Goal: Contribute content: Contribute content

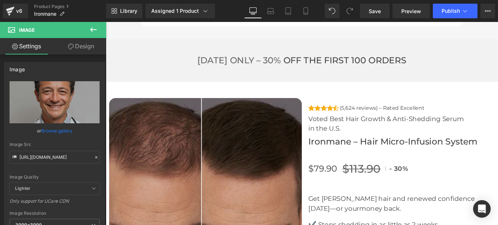
scroll to position [2389, 0]
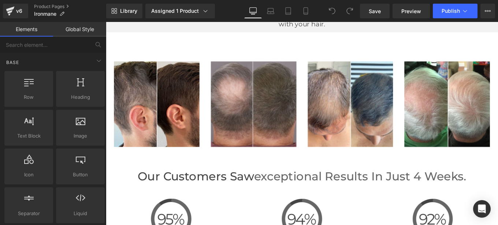
scroll to position [1529, 0]
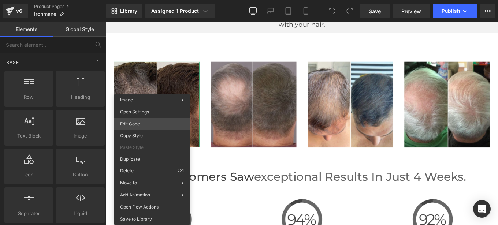
click at [134, 0] on div "You are previewing how the will restyle your page. You can not edit Elements in…" at bounding box center [249, 0] width 498 height 0
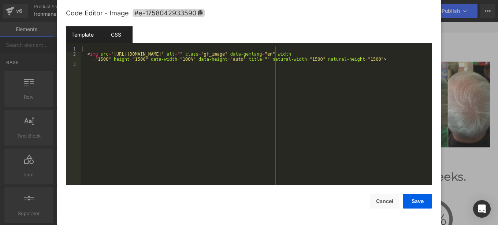
click at [113, 35] on div "CSS" at bounding box center [115, 34] width 33 height 16
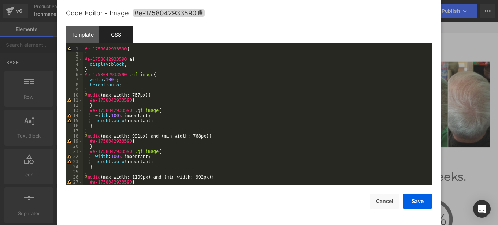
scroll to position [0, 0]
click at [381, 204] on button "Cancel" at bounding box center [384, 201] width 29 height 15
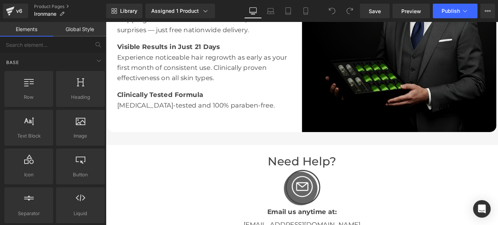
scroll to position [1229, 0]
drag, startPoint x: 297, startPoint y: 131, endPoint x: 354, endPoint y: 239, distance: 122.4
click at [297, 131] on div "Enjoy your serum with total peace of mind Heading Home Delivery Text Block Fast…" at bounding box center [218, 37] width 220 height 220
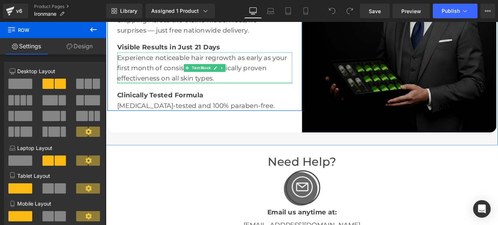
click at [448, 72] on div "Image Enjoy your serum with total peace of mind Heading Home Delivery Text Bloc…" at bounding box center [327, 37] width 439 height 220
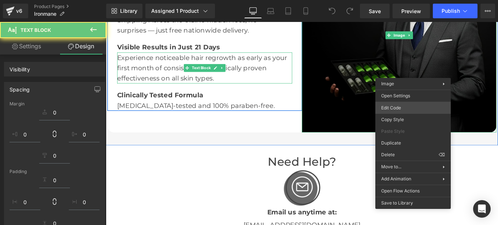
click at [395, 0] on div "You are previewing how the will restyle your page. You can not edit Elements in…" at bounding box center [249, 0] width 498 height 0
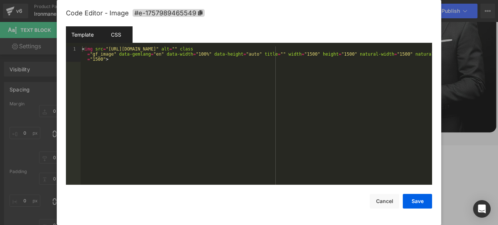
click at [115, 35] on div "CSS" at bounding box center [115, 34] width 33 height 16
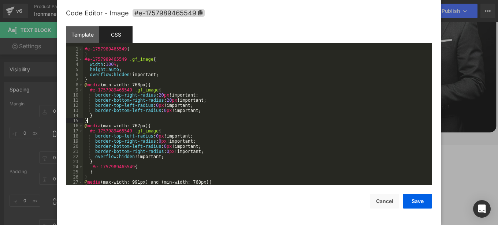
click at [187, 123] on div "#e-1757989465549 { } #e-1757989465549 .gf_image { width : 100 % ; height : auto…" at bounding box center [256, 120] width 346 height 149
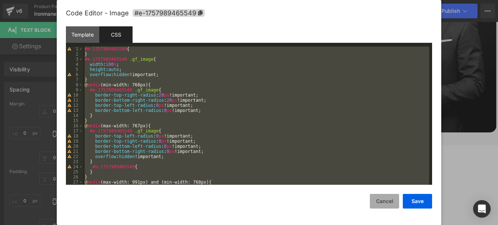
click at [383, 204] on button "Cancel" at bounding box center [384, 201] width 29 height 15
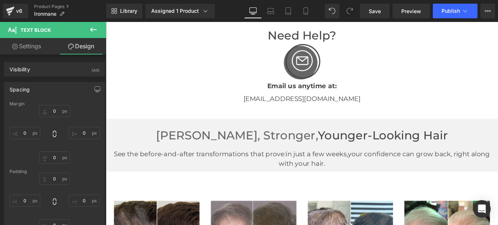
scroll to position [1469, 0]
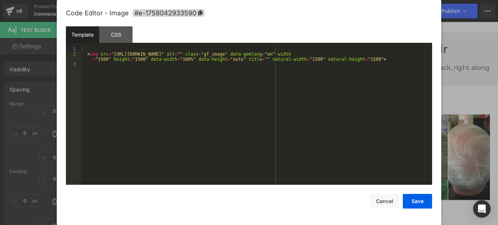
click at [153, 0] on div "You are previewing how the will restyle your page. You can not edit Elements in…" at bounding box center [249, 0] width 498 height 0
click at [202, 11] on icon at bounding box center [200, 12] width 5 height 5
click at [383, 201] on button "Cancel" at bounding box center [384, 201] width 29 height 15
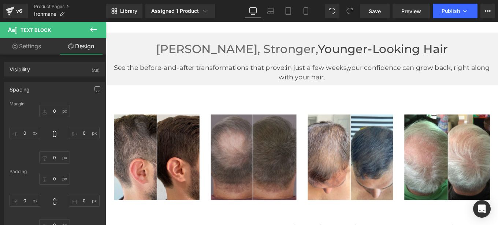
scroll to position [0, 0]
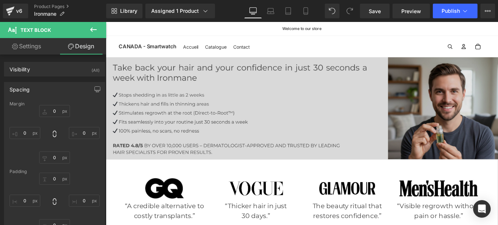
click at [262, 110] on img at bounding box center [327, 119] width 443 height 115
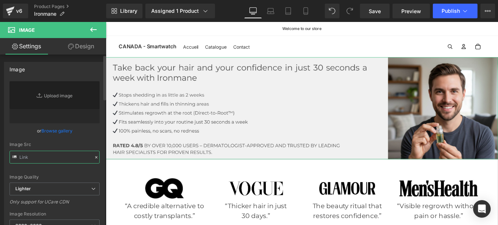
click at [67, 156] on input "text" at bounding box center [55, 157] width 90 height 13
paste input "https://cdn.shopify.com/s/files/1/0968/5388/5257/files/Ovaia_1_2_ec870e0a-68ca-…"
type input "https://cdn.shopify.com/s/files/1/0968/5388/5257/files/Ovaia_1_2_ec870e0a-68ca-…"
click at [97, 141] on div "https://cdn.shopify.com/s/files/1/0968/5388/5257/files/Ovaia_1_1_1_3000x3000.jp…" at bounding box center [54, 176] width 100 height 190
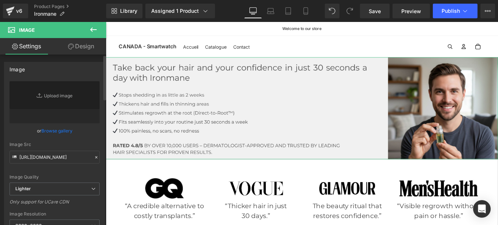
scroll to position [0, 0]
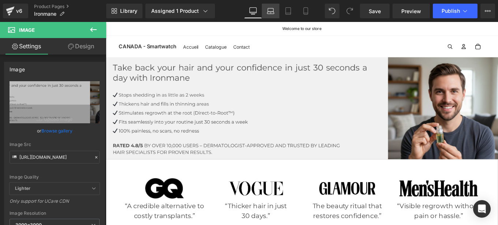
click at [271, 8] on icon at bounding box center [270, 9] width 5 height 3
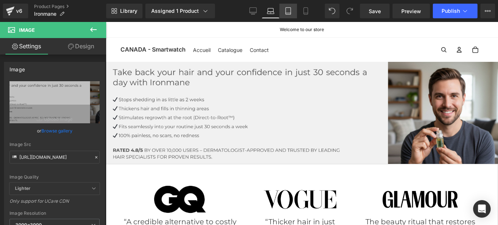
click at [284, 10] on link "Tablet" at bounding box center [288, 11] width 18 height 15
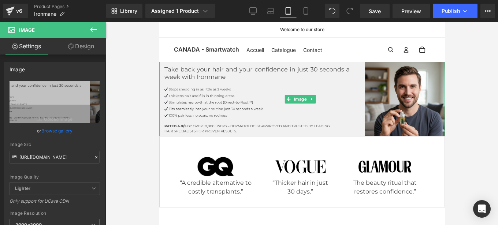
click at [280, 64] on div at bounding box center [301, 99] width 285 height 74
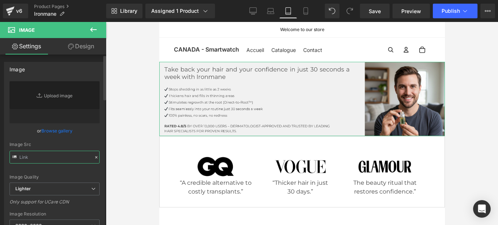
click at [70, 157] on input "text" at bounding box center [55, 157] width 90 height 13
paste input "https://cdn.shopify.com/s/files/1/0968/5388/5257/files/Ovaia_1_2_ec870e0a-68ca-…"
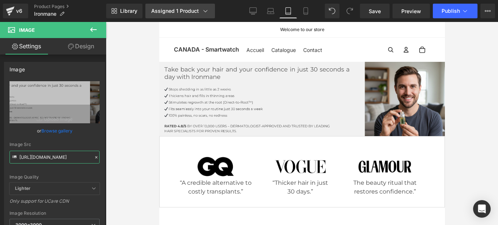
type input "https://cdn.shopify.com/s/files/1/0968/5388/5257/files/Ovaia_1_2_ec870e0a-68ca-…"
click at [306, 14] on icon at bounding box center [305, 10] width 7 height 7
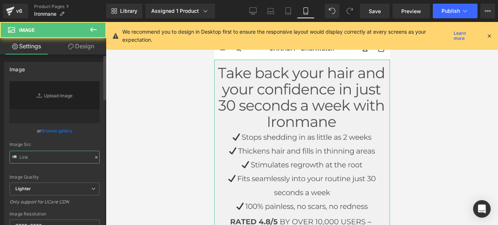
click at [61, 158] on input "text" at bounding box center [55, 157] width 90 height 13
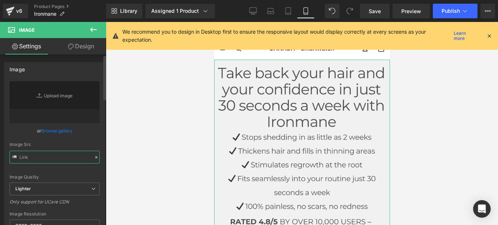
paste input "https://cdn.shopify.com/s/files/1/0968/5388/5257/files/Ovaia_1_2_ec870e0a-68ca-…"
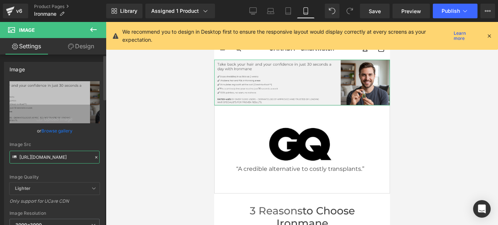
type input "https://cdn.shopify.com/s/files/1/0968/5388/5257/files/Ovaia_1_2_ec870e0a-68ca-…"
click at [95, 146] on div "Image Src" at bounding box center [55, 144] width 90 height 5
click at [94, 157] on icon at bounding box center [96, 157] width 5 height 5
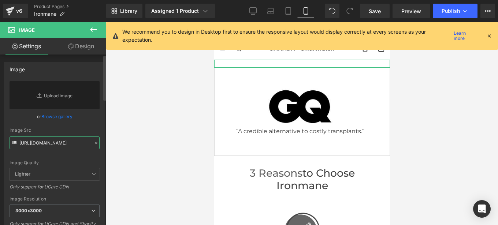
click at [57, 143] on input "https://cdn.shopify.com/s/files/1/0968/5388/5257/files/Ovaia_1_2_ec870e0a-68ca-…" at bounding box center [55, 142] width 90 height 13
paste input "https://cdn.shopify.com/s/files/1/0968/5388/5257/files/Nouvelle_banniere_mobile…"
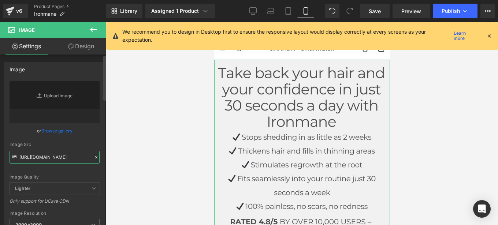
type input "https://cdn.shopify.com/s/files/1/0968/5388/5257/files/Nouvelle_banniere_mobile…"
click at [96, 140] on div "Image Quality Lighter Lightest Lighter Lighter Lightest Only support for UCare …" at bounding box center [55, 131] width 90 height 101
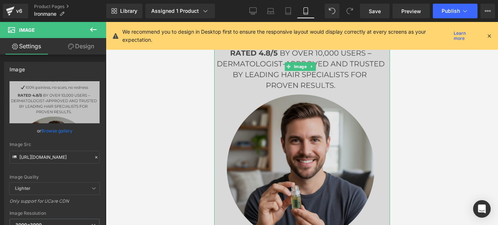
scroll to position [169, 0]
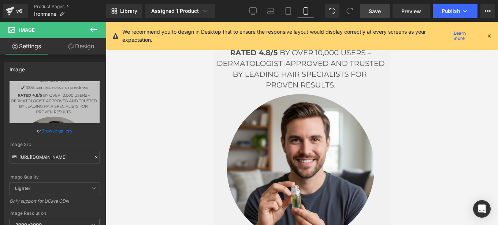
click at [375, 15] on span "Save" at bounding box center [374, 11] width 12 height 8
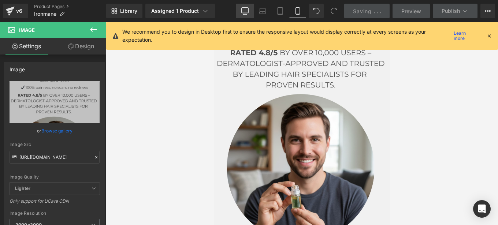
click at [243, 13] on icon at bounding box center [244, 10] width 7 height 5
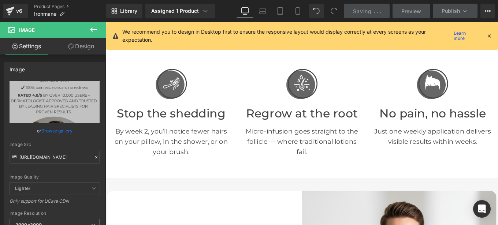
scroll to position [172, 0]
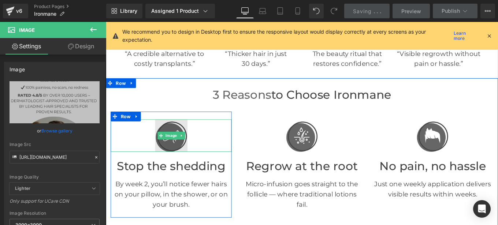
click at [173, 143] on img at bounding box center [179, 150] width 37 height 37
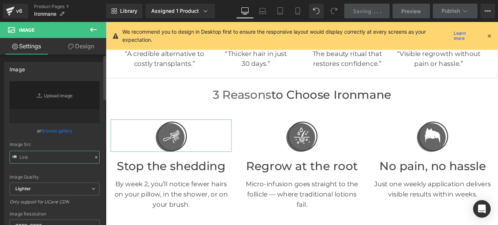
click at [60, 158] on input "text" at bounding box center [55, 157] width 90 height 13
paste input "https://cdn.shopify.com/s/files/1/0968/5388/5257/files/Mail_2_1.png?v=1758092828"
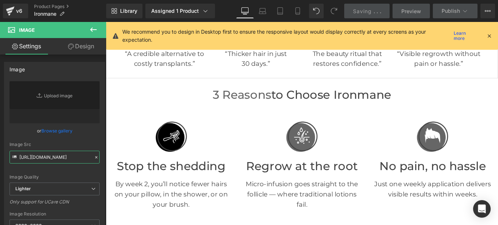
type input "https://cdn.shopify.com/s/files/1/0968/5388/5257/files/Mail_2_1.png?v=1758092828"
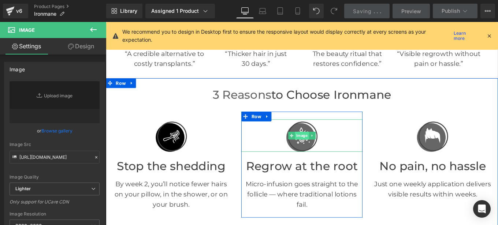
click at [322, 146] on span "Image" at bounding box center [327, 150] width 16 height 9
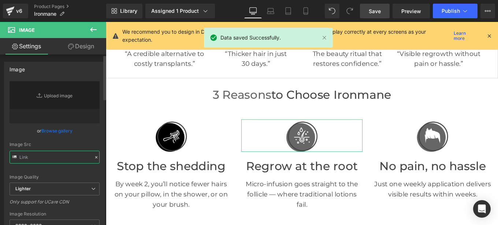
click at [66, 156] on input "text" at bounding box center [55, 157] width 90 height 13
paste input "https://cdn.shopify.com/s/files/1/0968/5388/5257/files/Mail_3_1.png?v=1758092828"
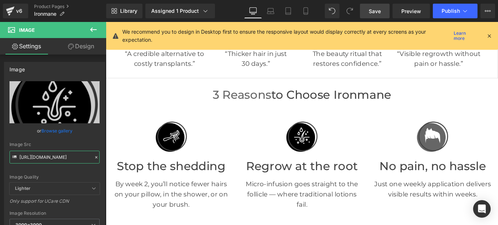
type input "https://cdn.shopify.com/s/files/1/0968/5388/5257/files/Mail_3_1_3000x3000.png?v…"
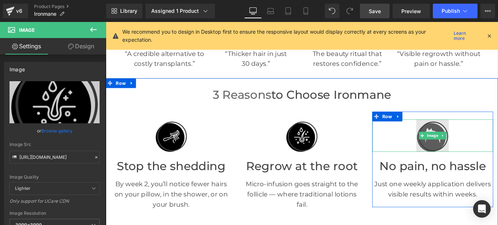
click at [471, 142] on img at bounding box center [474, 150] width 37 height 37
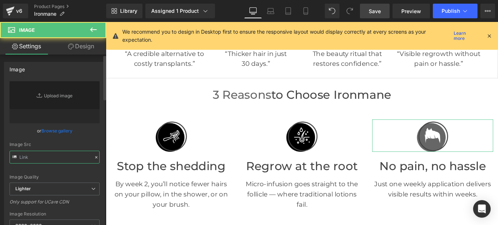
click at [73, 156] on input "text" at bounding box center [55, 157] width 90 height 13
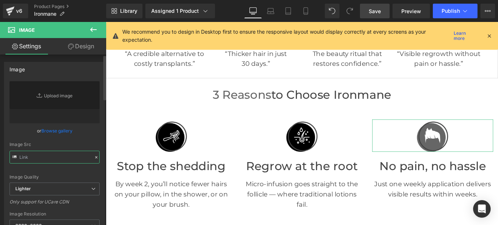
paste input "https://cdn.shopify.com/s/files/1/0968/5388/5257/files/Mail_4_1.png?v=1758092829"
type input "https://cdn.shopify.com/s/files/1/0968/5388/5257/files/Mail_4_1.png?v=1758092829"
click at [95, 145] on div "Image Src" at bounding box center [55, 144] width 90 height 5
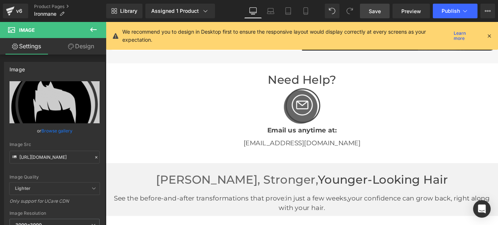
scroll to position [1319, 0]
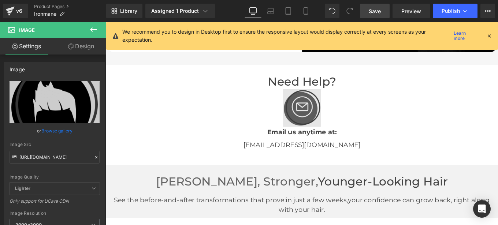
click at [323, 110] on img at bounding box center [327, 119] width 43 height 43
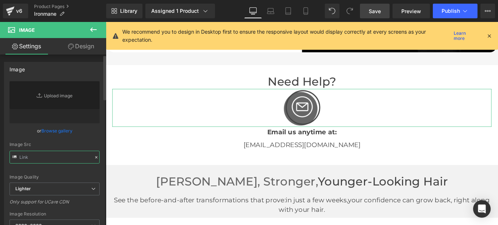
click at [66, 156] on input "text" at bounding box center [55, 157] width 90 height 13
paste input "https://cdn.shopify.com/s/files/1/0968/5388/5257/files/Mail_1_4d0e46c4-5d5d-417…"
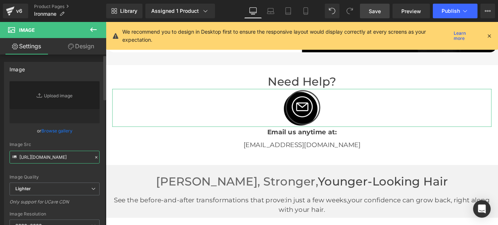
type input "https://cdn.shopify.com/s/files/1/0968/5388/5257/files/Mail_1_4d0e46c4-5d5d-417…"
click at [95, 144] on div "Image Src" at bounding box center [55, 144] width 90 height 5
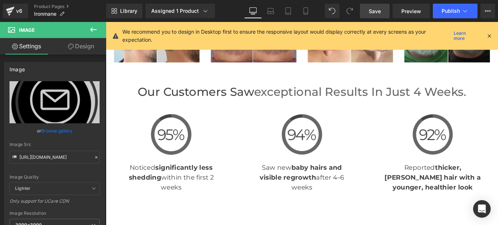
scroll to position [1638, 0]
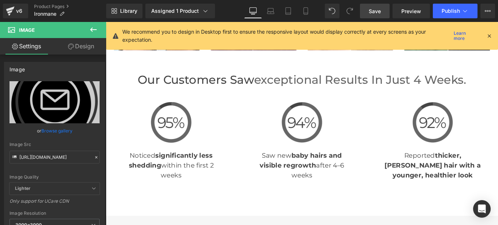
click at [180, 134] on span "Image" at bounding box center [180, 135] width 16 height 9
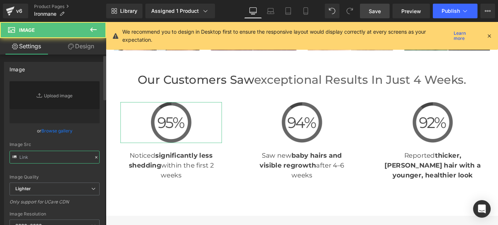
click at [67, 158] on input "text" at bounding box center [55, 157] width 90 height 13
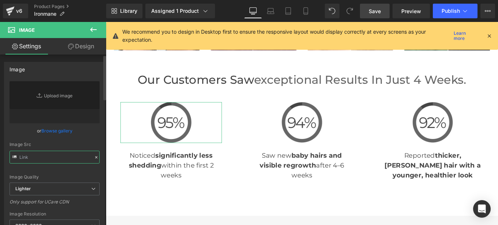
paste input "https://cdn.shopify.com/s/files/1/0968/5388/5257/files/95_1.png?v=1758092829"
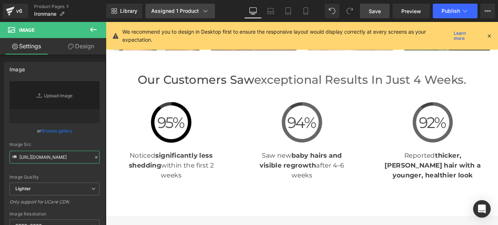
type input "https://cdn.shopify.com/s/files/1/0968/5388/5257/files/95_1.png?v=1758092829"
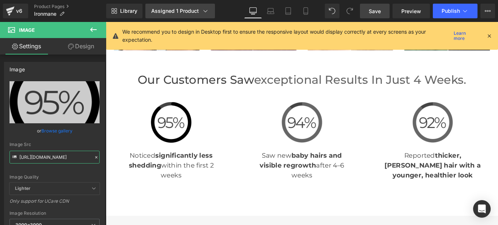
scroll to position [0, 0]
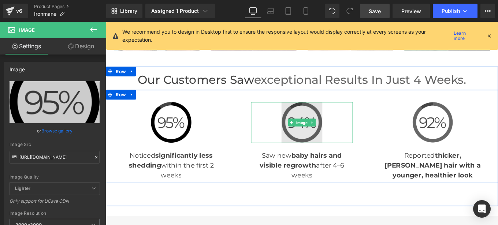
click at [324, 141] on img at bounding box center [327, 136] width 46 height 46
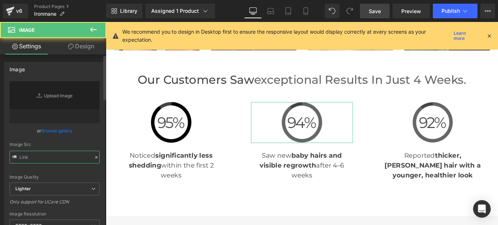
click at [65, 157] on input "text" at bounding box center [55, 157] width 90 height 13
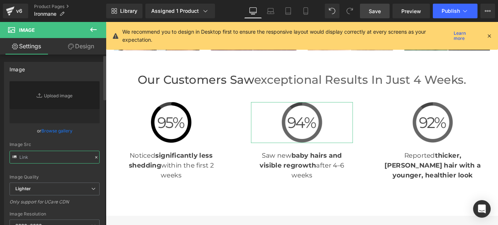
paste input "https://cdn.shopify.com/s/files/1/0968/5388/5257/files/94_1.png?v=1758092829"
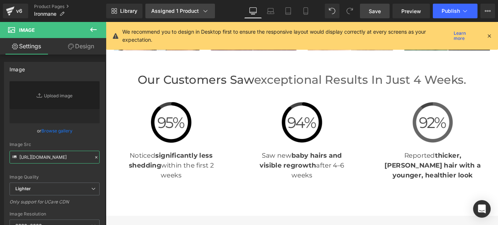
type input "https://cdn.shopify.com/s/files/1/0968/5388/5257/files/94_1.png?v=1758092829"
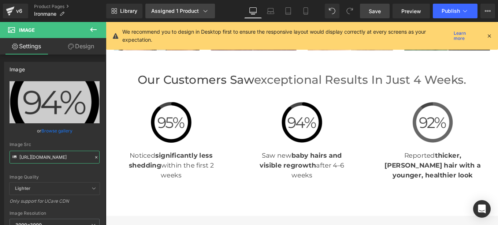
scroll to position [0, 0]
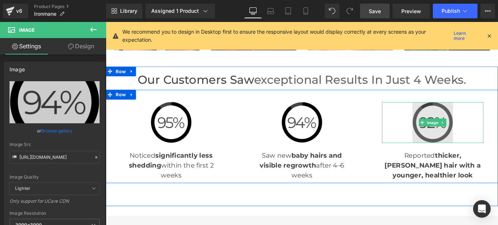
click at [469, 129] on img at bounding box center [475, 136] width 46 height 46
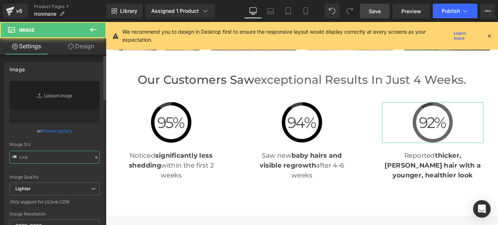
click at [72, 161] on input "text" at bounding box center [55, 157] width 90 height 13
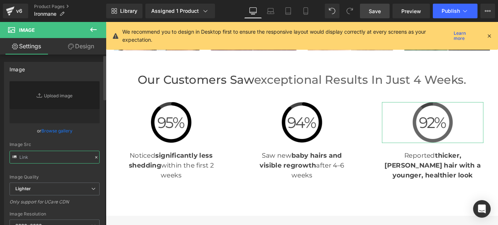
paste input "https://cdn.shopify.com/s/files/1/0968/5388/5257/files/92_1.png?v=1758092829"
type input "https://cdn.shopify.com/s/files/1/0968/5388/5257/files/92_1.png?v=1758092829"
click at [95, 142] on div "Image Src" at bounding box center [55, 144] width 90 height 5
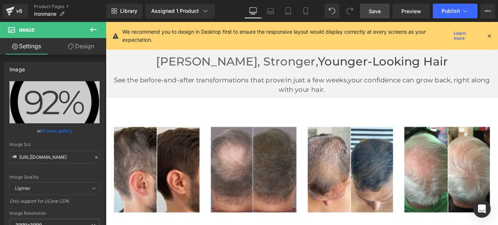
scroll to position [1455, 0]
click at [378, 8] on span "Save" at bounding box center [374, 11] width 12 height 8
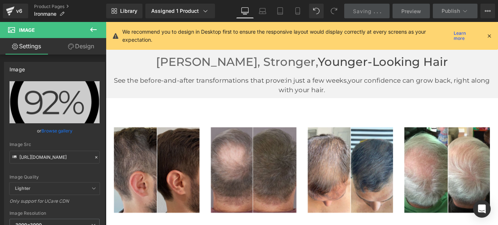
click at [151, 188] on img at bounding box center [163, 189] width 97 height 97
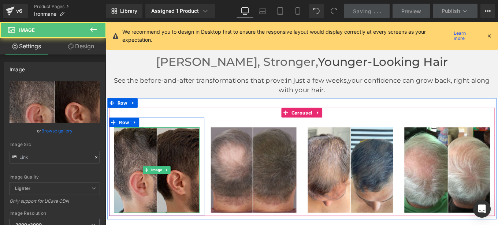
scroll to position [1462, 0]
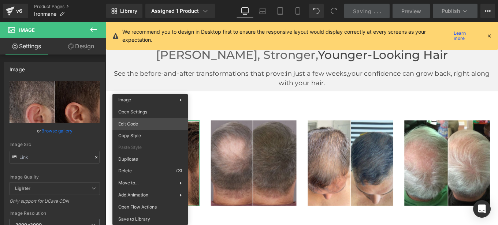
click at [127, 0] on div "Image You are previewing how the will restyle your page. You can not edit Eleme…" at bounding box center [249, 0] width 498 height 0
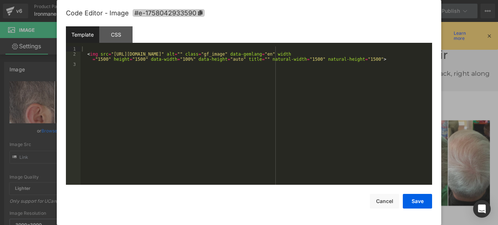
click at [199, 11] on icon at bounding box center [200, 12] width 4 height 5
type textarea "#e-1758042933590"
click at [181, 36] on div "Template CSS" at bounding box center [249, 36] width 366 height 20
click at [389, 207] on button "Cancel" at bounding box center [384, 201] width 29 height 15
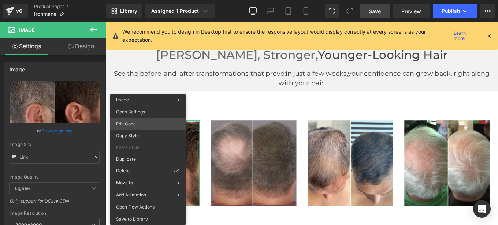
click at [140, 0] on div "Image You are previewing how the will restyle your page. You can not edit Eleme…" at bounding box center [249, 0] width 498 height 0
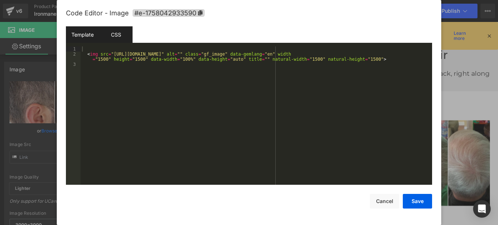
click at [118, 32] on div "CSS" at bounding box center [115, 34] width 33 height 16
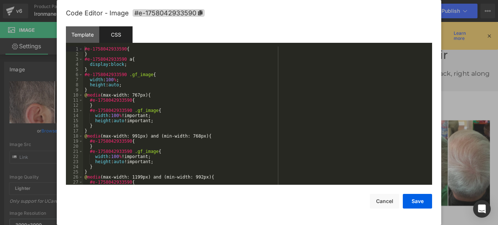
click at [171, 90] on div "#e-1758042933590 { } #e-1758042933590 a { display : block ; } #e-1758042933590 …" at bounding box center [256, 120] width 346 height 149
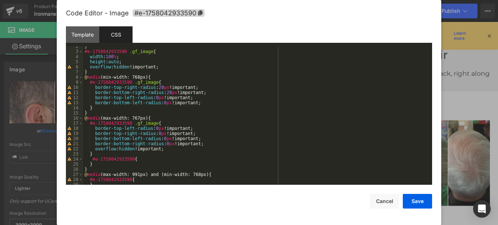
scroll to position [8, 0]
click at [413, 205] on button "Save" at bounding box center [416, 201] width 29 height 15
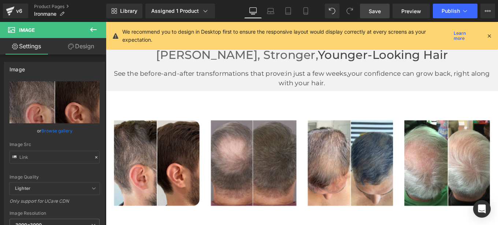
click at [376, 15] on span "Save" at bounding box center [374, 11] width 12 height 8
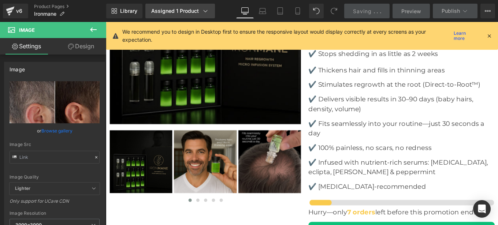
scroll to position [2584, 0]
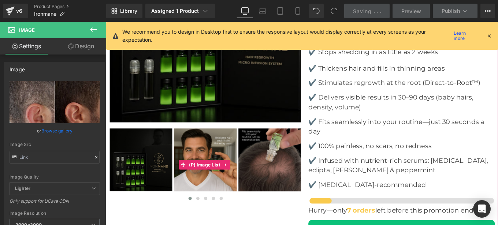
click at [220, 142] on img at bounding box center [218, 177] width 71 height 71
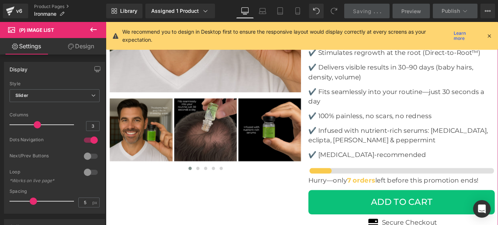
scroll to position [2618, 0]
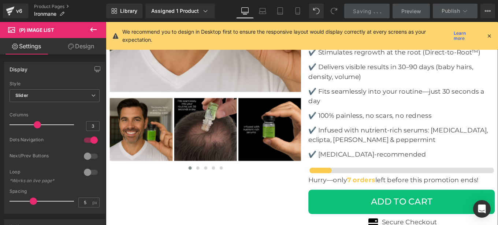
click at [210, 136] on div "‹ ›" at bounding box center [218, 148] width 218 height 83
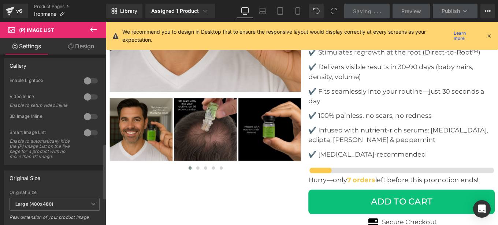
scroll to position [275, 0]
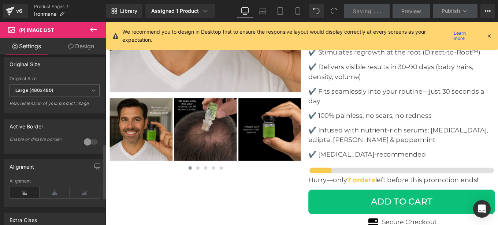
click at [47, 93] on b "Large (480x480)" at bounding box center [34, 89] width 38 height 5
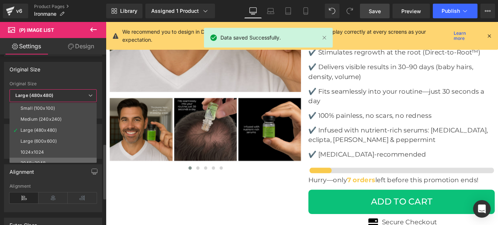
click at [45, 161] on div "2048x2048" at bounding box center [32, 163] width 25 height 5
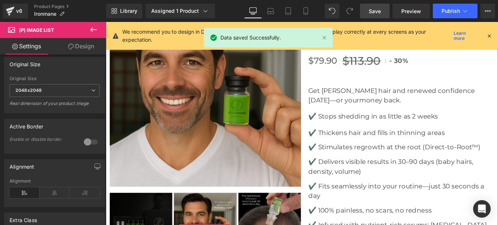
scroll to position [2510, 0]
click at [215, 85] on div "‹ ›" at bounding box center [218, 100] width 218 height 217
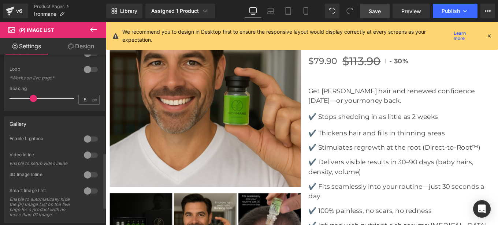
scroll to position [304, 0]
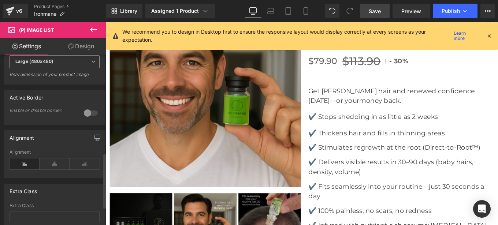
click at [42, 68] on span "Large (480x480)" at bounding box center [55, 61] width 90 height 13
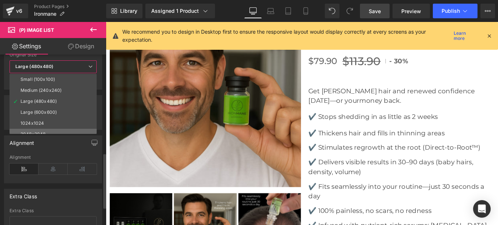
click at [46, 130] on li "2048x2048" at bounding box center [55, 134] width 90 height 11
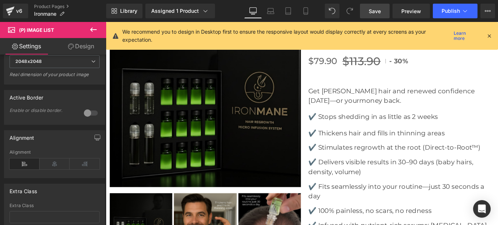
click at [375, 12] on span "Save" at bounding box center [374, 11] width 12 height 8
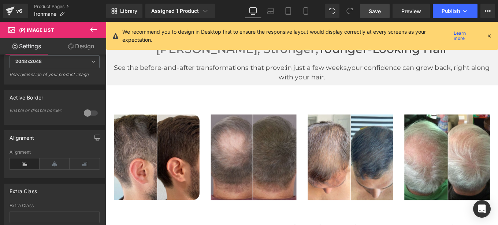
scroll to position [1493, 0]
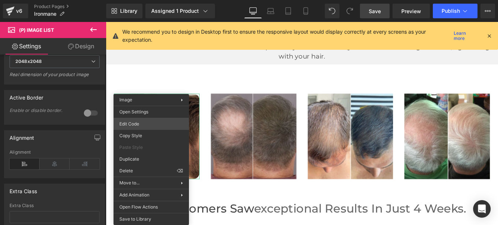
click at [135, 0] on div "Image You are previewing how the will restyle your page. You can not edit Eleme…" at bounding box center [249, 0] width 498 height 0
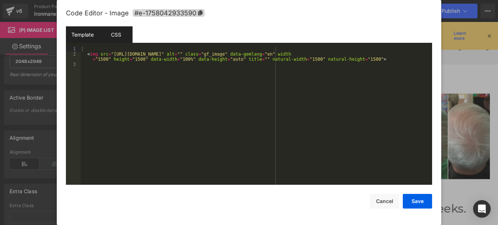
click at [116, 31] on div "CSS" at bounding box center [115, 34] width 33 height 16
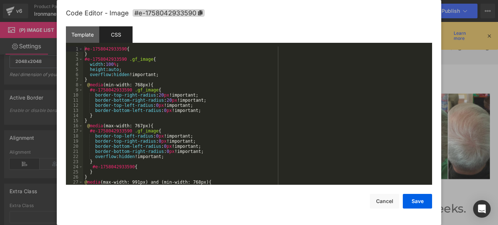
click at [157, 95] on div "#e-1758042933590 { } #e-1758042933590 .gf_image { width : 100 % ; height : auto…" at bounding box center [256, 120] width 346 height 149
click at [163, 101] on div "#e-1758042933590 { } #e-1758042933590 .gf_image { width : 100 % ; height : auto…" at bounding box center [256, 120] width 346 height 149
click at [152, 106] on div "#e-1758042933590 { } #e-1758042933590 .gf_image { width : 100 % ; height : auto…" at bounding box center [256, 120] width 346 height 149
click at [161, 101] on div "#e-1758042933590 { } #e-1758042933590 .gf_image { width : 100 % ; height : auto…" at bounding box center [256, 120] width 346 height 149
click at [415, 205] on button "Save" at bounding box center [416, 201] width 29 height 15
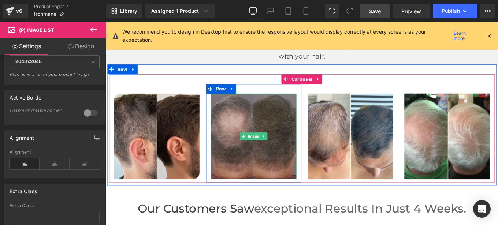
scroll to position [1529, 0]
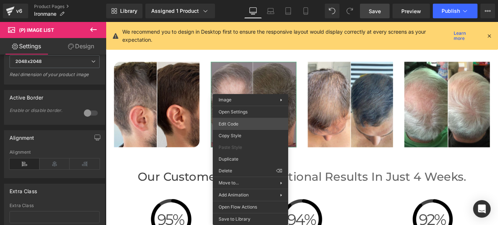
click at [238, 0] on div "Image You are previewing how the will restyle your page. You can not edit Eleme…" at bounding box center [249, 0] width 498 height 0
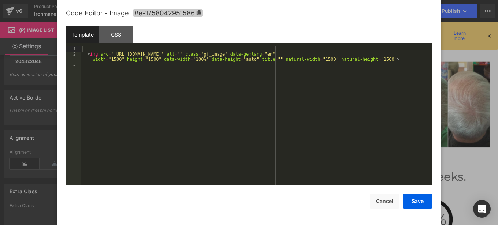
click at [199, 15] on icon at bounding box center [198, 12] width 5 height 5
click at [109, 33] on div "CSS" at bounding box center [115, 34] width 33 height 16
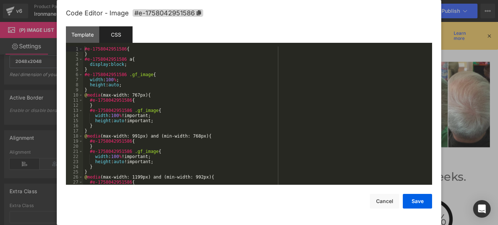
click at [175, 109] on div "#e-1758042951586 { } #e-1758042951586 a { display : block ; } #e-1758042951586 …" at bounding box center [256, 120] width 346 height 149
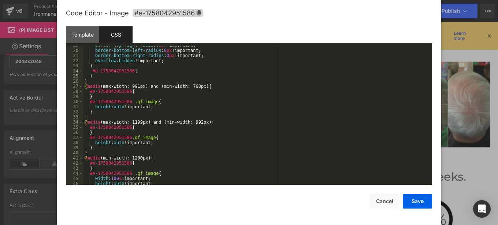
scroll to position [0, 0]
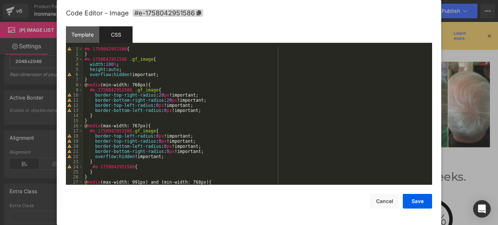
click at [151, 105] on div "#e-1758042951586 { } #e-1758042951586 .gf_image { width : 100 % ; height : auto…" at bounding box center [256, 120] width 346 height 149
click at [158, 96] on div "#e-1758042951586 { } #e-1758042951586 .gf_image { width : 100 % ; height : auto…" at bounding box center [256, 120] width 346 height 149
drag, startPoint x: 409, startPoint y: 199, endPoint x: 278, endPoint y: 217, distance: 132.0
click at [409, 199] on button "Save" at bounding box center [416, 201] width 29 height 15
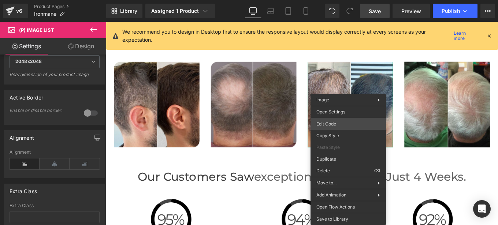
click at [333, 0] on div "Image You are previewing how the will restyle your page. You can not edit Eleme…" at bounding box center [249, 0] width 498 height 0
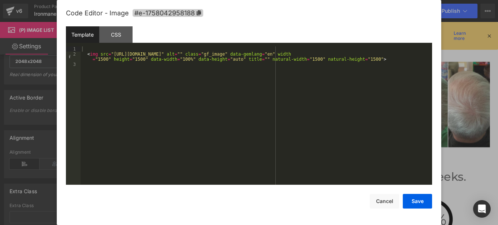
click at [199, 13] on icon at bounding box center [198, 12] width 4 height 5
click at [110, 27] on div "CSS" at bounding box center [115, 34] width 33 height 16
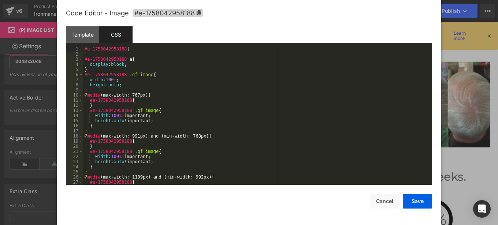
click at [170, 105] on div "#e-1758042958188 { } #e-1758042958188 a { display : block ; } #e-1758042958188 …" at bounding box center [256, 120] width 346 height 149
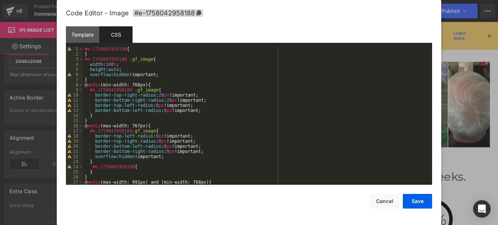
click at [154, 104] on div "#e-1758042958188 { } #e-1758042958188 .gf_image { width : 100 % ; height : auto…" at bounding box center [256, 120] width 346 height 149
click at [152, 104] on div "#e-1758042958188 { } #e-1758042958188 .gf_image { width : 100 % ; height : auto…" at bounding box center [256, 120] width 346 height 149
click at [157, 94] on div "#e-1758042958188 { } #e-1758042958188 .gf_image { width : 100 % ; height : auto…" at bounding box center [256, 120] width 346 height 149
click at [423, 198] on button "Save" at bounding box center [416, 201] width 29 height 15
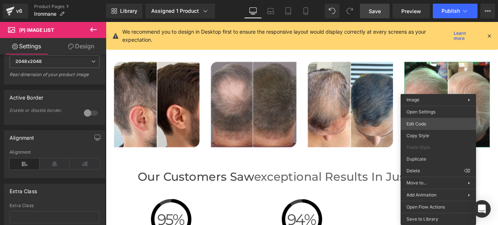
click at [419, 0] on div "Image You are previewing how the will restyle your page. You can not edit Eleme…" at bounding box center [249, 0] width 498 height 0
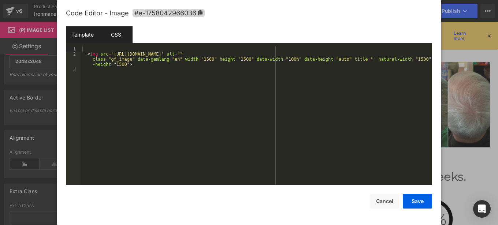
click at [105, 33] on div "CSS" at bounding box center [115, 34] width 33 height 16
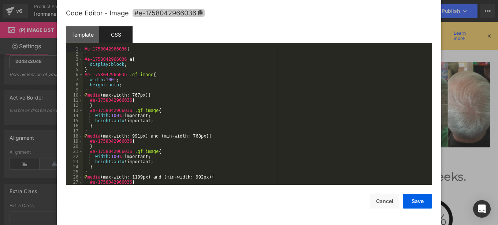
click at [201, 10] on span "#e-1758042966036" at bounding box center [168, 13] width 72 height 8
click at [116, 34] on div "CSS" at bounding box center [115, 34] width 33 height 16
click at [147, 82] on div "#e-1758042966036 { } #e-1758042966036 a { display : block ; } #e-1758042966036 …" at bounding box center [256, 120] width 346 height 149
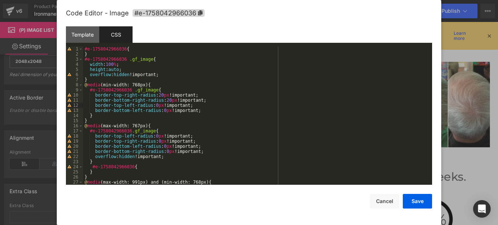
drag, startPoint x: 152, startPoint y: 104, endPoint x: 146, endPoint y: 105, distance: 6.0
click at [146, 105] on div "#e-1758042966036 { } #e-1758042966036 .gf_image { width : 100 % ; height : auto…" at bounding box center [256, 120] width 346 height 149
click at [152, 106] on div "#e-1758042966036 { } #e-1758042966036 .gf_image { width : 100 % ; height : auto…" at bounding box center [256, 120] width 346 height 149
click at [156, 94] on div "#e-1758042966036 { } #e-1758042966036 .gf_image { width : 100 % ; height : auto…" at bounding box center [256, 120] width 346 height 149
click at [408, 201] on button "Save" at bounding box center [416, 201] width 29 height 15
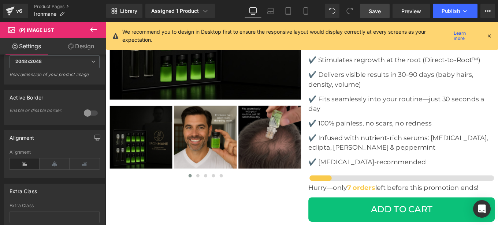
scroll to position [2610, 0]
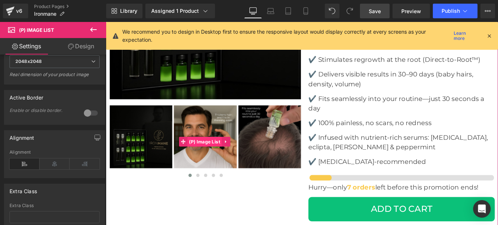
click at [218, 152] on span "(P) Image List" at bounding box center [217, 157] width 39 height 11
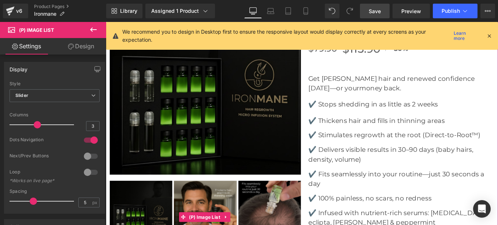
scroll to position [2524, 0]
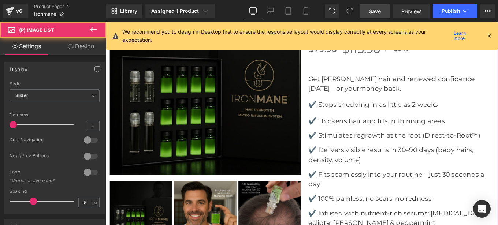
click at [192, 104] on img at bounding box center [218, 87] width 216 height 216
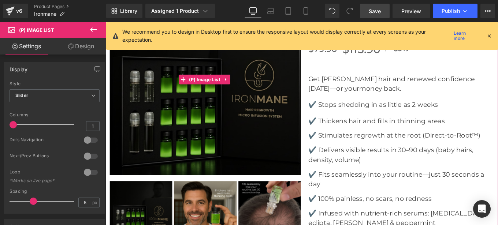
click at [205, 99] on img at bounding box center [218, 87] width 216 height 216
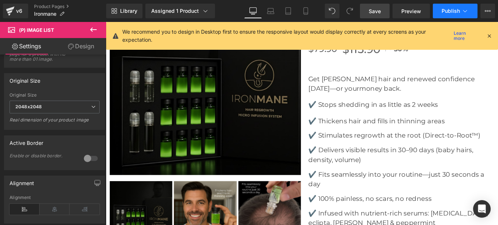
scroll to position [259, 0]
click at [462, 10] on icon at bounding box center [464, 10] width 7 height 7
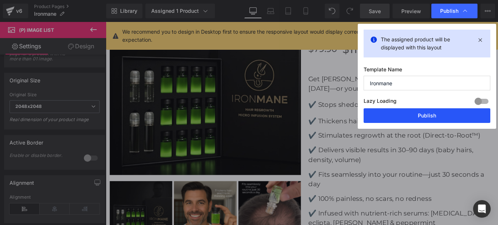
click at [412, 119] on button "Publish" at bounding box center [426, 115] width 127 height 15
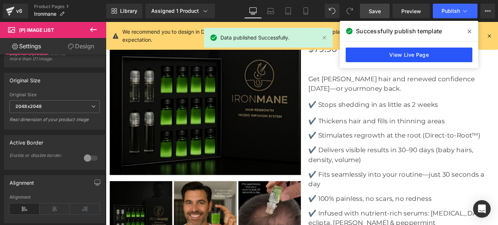
click at [404, 55] on link "View Live Page" at bounding box center [408, 55] width 127 height 15
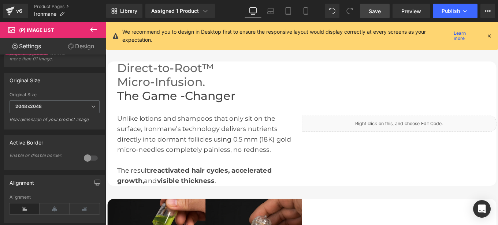
scroll to position [700, 0]
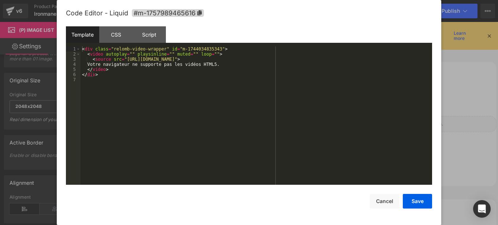
click at [329, 0] on div "(P) Image List You are previewing how the will restyle your page. You can not e…" at bounding box center [249, 0] width 498 height 0
click at [114, 33] on div "CSS" at bounding box center [115, 34] width 33 height 16
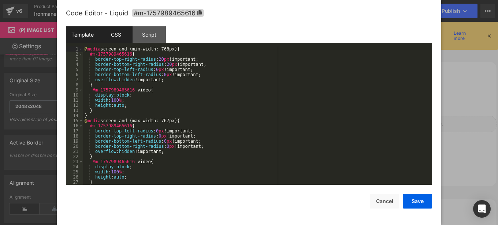
click at [85, 35] on div "Template" at bounding box center [82, 34] width 33 height 16
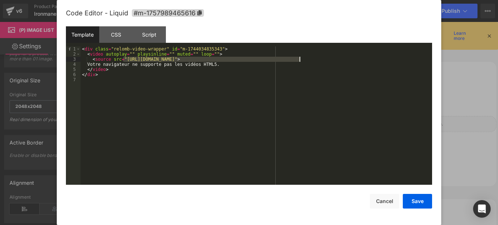
drag, startPoint x: 123, startPoint y: 59, endPoint x: 299, endPoint y: 60, distance: 175.6
click at [299, 60] on div "< div class = "relomb-video-wrapper" id = "m-1744034835343" > < video autoplay …" at bounding box center [255, 120] width 351 height 149
click at [416, 202] on button "Save" at bounding box center [416, 201] width 29 height 15
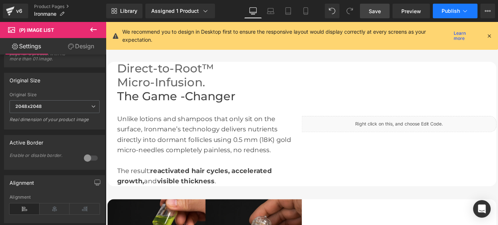
click at [444, 11] on span "Publish" at bounding box center [450, 11] width 18 height 6
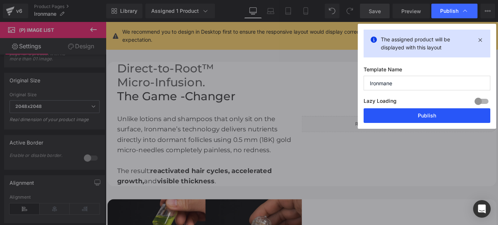
click at [409, 117] on button "Publish" at bounding box center [426, 115] width 127 height 15
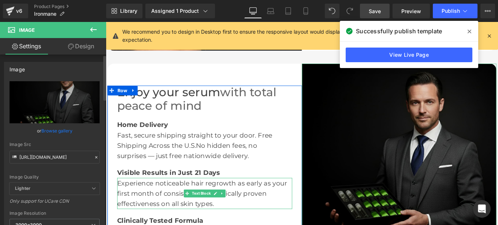
click at [94, 157] on icon at bounding box center [96, 157] width 5 height 5
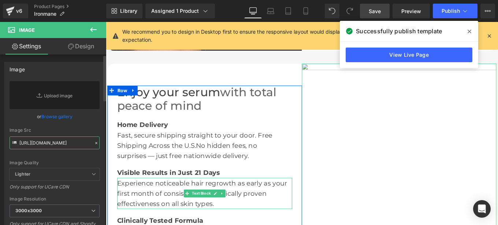
click at [53, 145] on input "https://cdn.shopify.com/s/files/1/0968/5388/5257/files/6_7aa19990-65cb-4345-a78…" at bounding box center [55, 142] width 90 height 13
paste input "https://cdn.shopify.com/s/files/1/0968/5388/5257/files/6_1.jpg?v=1758095008"
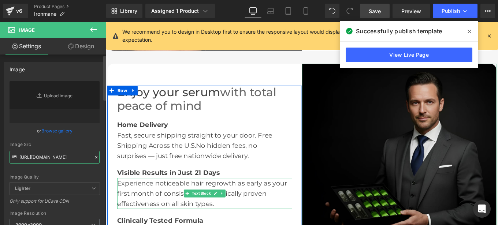
type input "https://cdn.shopify.com/s/files/1/0968/5388/5257/files/6_1.jpg?v=1758095008"
click at [94, 134] on div "or Browse gallery" at bounding box center [55, 131] width 90 height 8
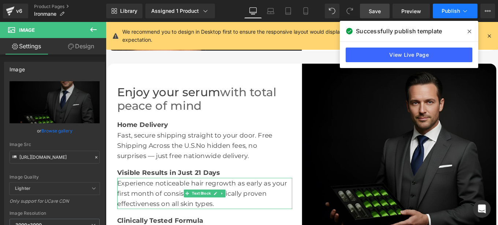
click at [456, 13] on span "Publish" at bounding box center [450, 11] width 18 height 6
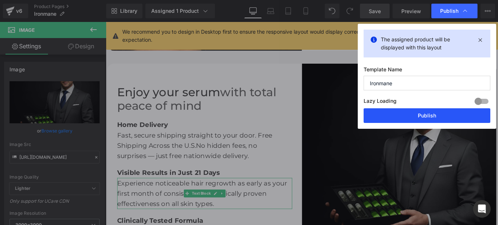
click at [407, 115] on button "Publish" at bounding box center [426, 115] width 127 height 15
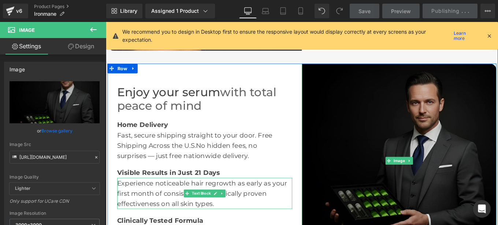
scroll to position [1159, 0]
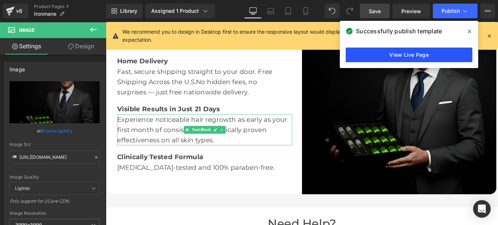
click at [427, 54] on link "View Live Page" at bounding box center [408, 55] width 127 height 15
